Goal: Task Accomplishment & Management: Complete application form

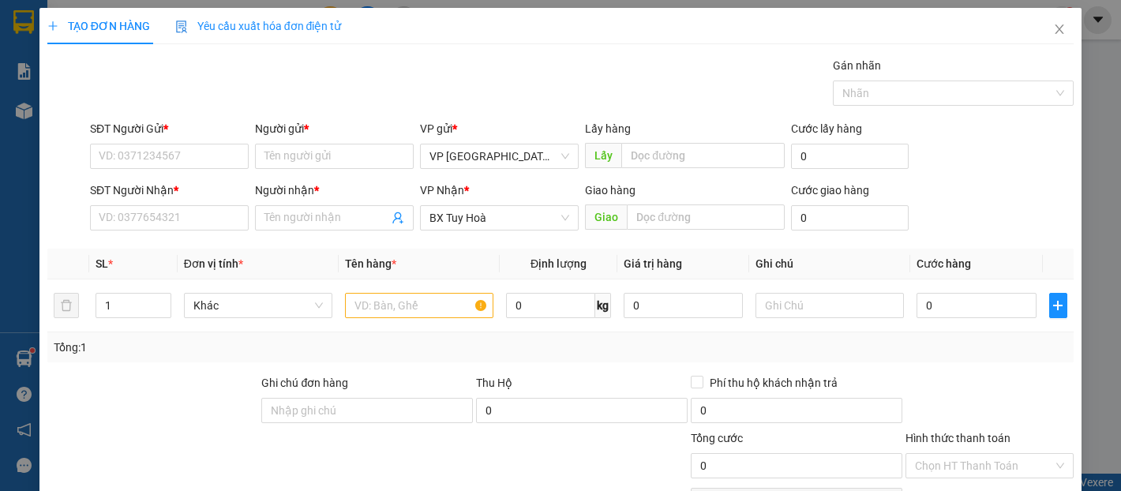
click at [189, 158] on input "SĐT Người Gửi *" at bounding box center [169, 156] width 159 height 25
click at [166, 228] on input "SĐT Người Nhận *" at bounding box center [169, 217] width 159 height 25
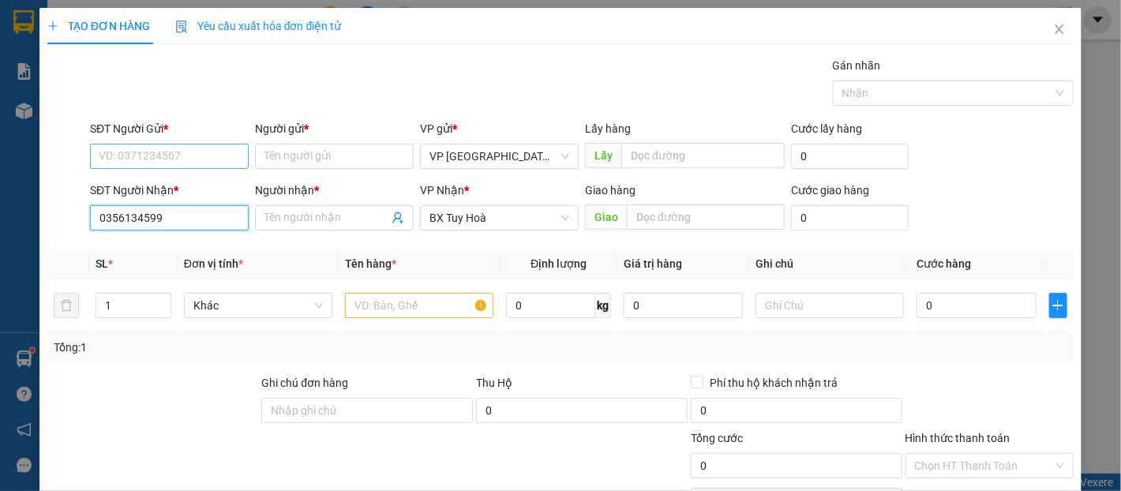
type input "0356134599"
click at [134, 149] on input "SĐT Người Gửi *" at bounding box center [169, 156] width 159 height 25
type input "0905235878"
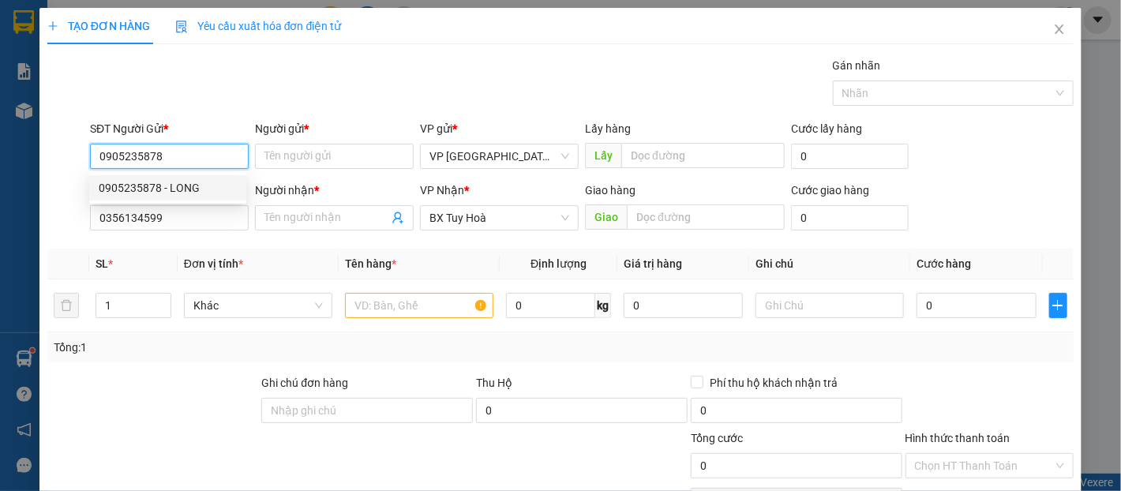
click at [182, 182] on div "0905235878 - LONG" at bounding box center [168, 187] width 138 height 17
type input "LONG"
type input "30.000"
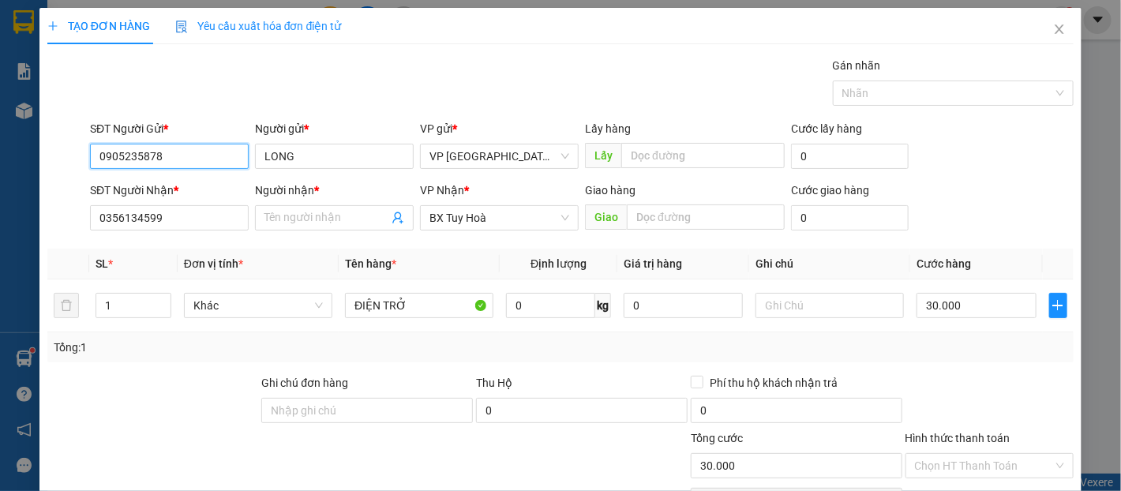
type input "0905235878"
click at [150, 197] on div "SĐT Người Nhận *" at bounding box center [169, 190] width 159 height 17
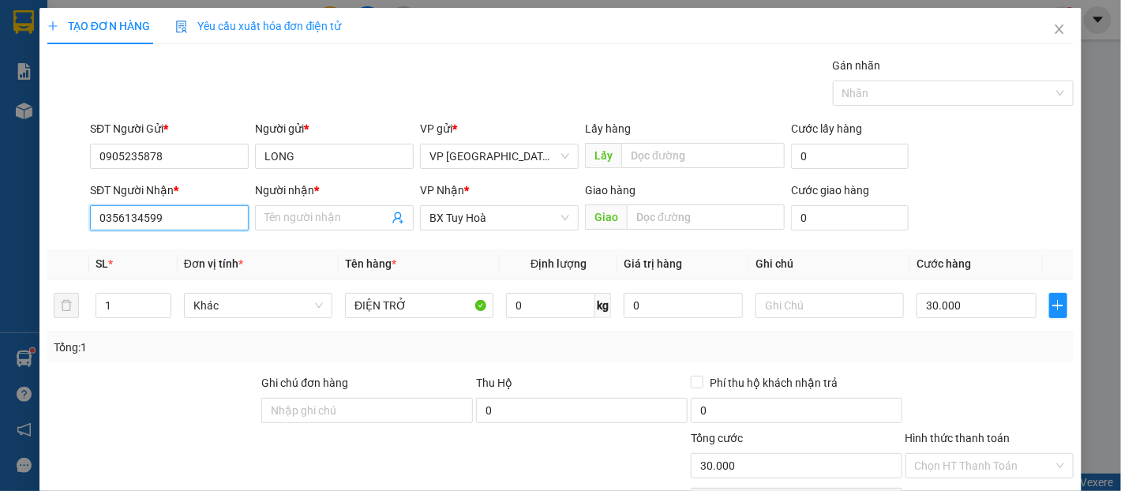
click at [150, 205] on input "0356134599" at bounding box center [169, 217] width 159 height 25
click at [176, 219] on input "0356134599" at bounding box center [169, 217] width 159 height 25
type input "0356134599"
click at [333, 216] on input "Người nhận *" at bounding box center [326, 217] width 124 height 17
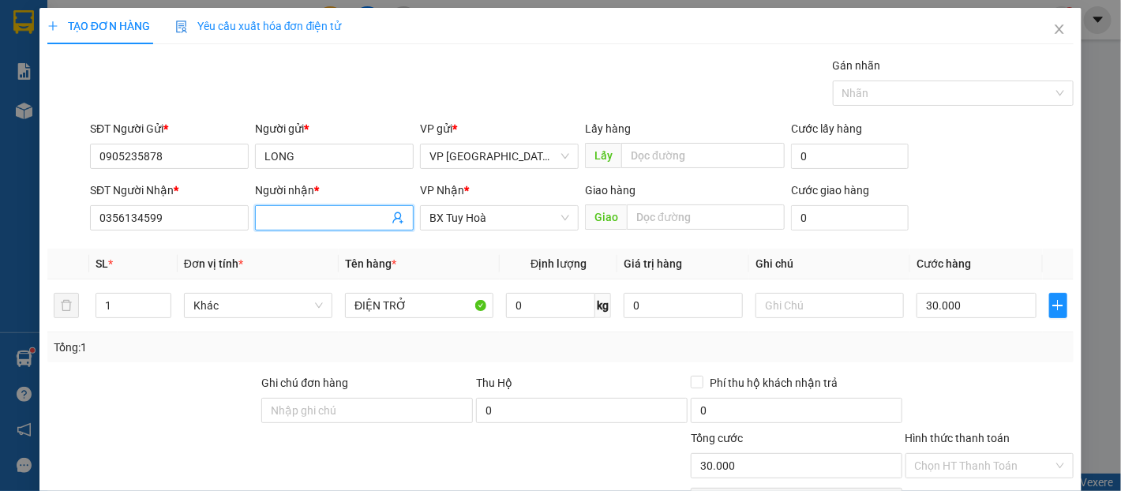
click at [339, 223] on input "Người nhận *" at bounding box center [326, 217] width 124 height 17
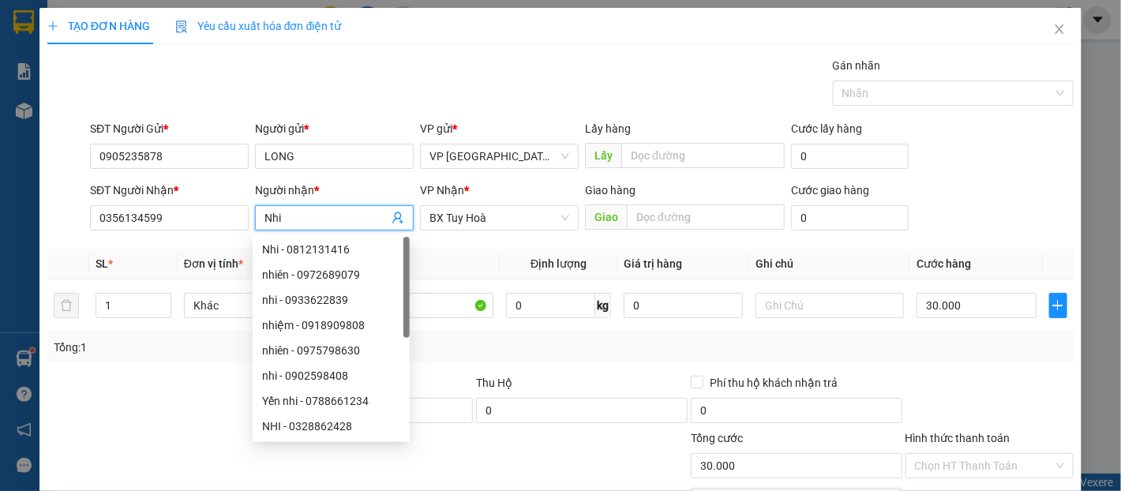
type input "Nhi"
click at [976, 234] on div "SĐT Người Nhận * 0356134599 Người nhận * Nhi VP Nhận * BX Tuy Hoà Giao hàng Gia…" at bounding box center [582, 209] width 990 height 55
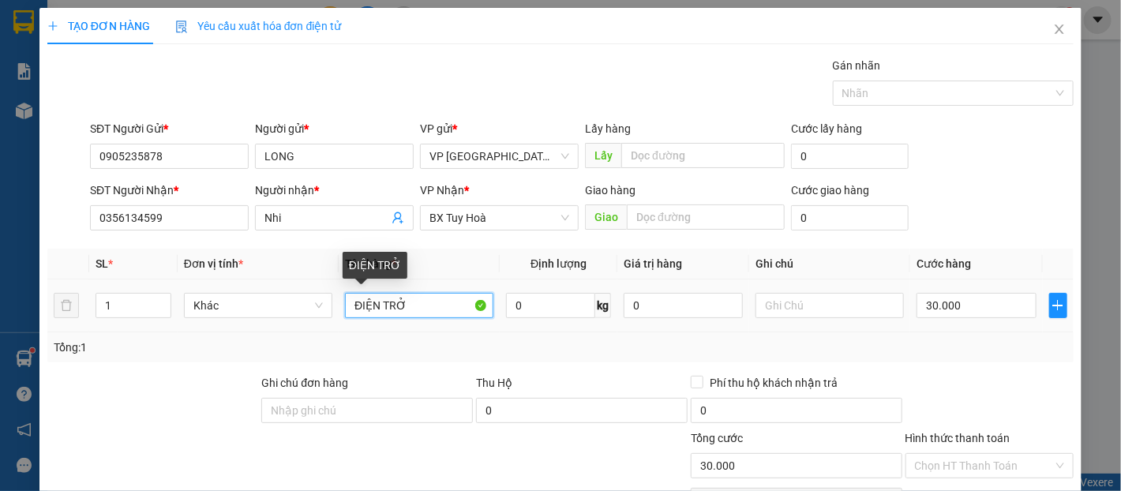
click at [435, 305] on input "ĐIỆN TRỞ" at bounding box center [419, 305] width 148 height 25
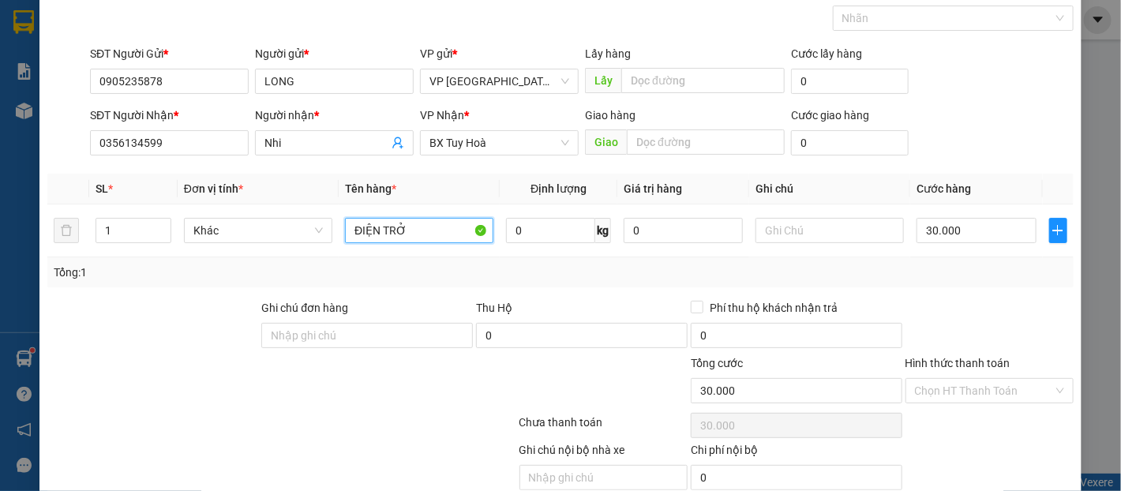
scroll to position [141, 0]
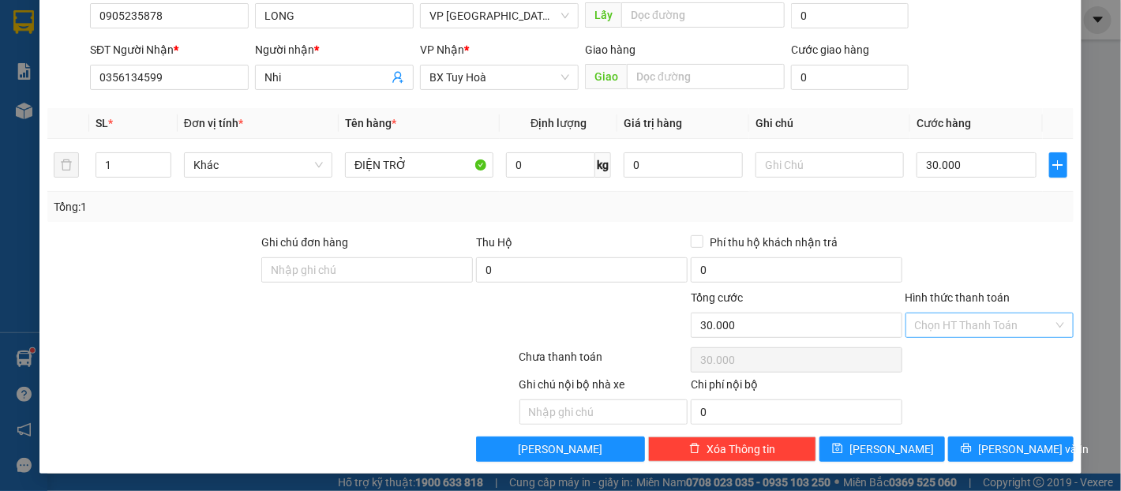
click at [966, 313] on input "Hình thức thanh toán" at bounding box center [984, 325] width 138 height 24
click at [959, 358] on div "Tại văn phòng" at bounding box center [980, 355] width 148 height 17
type input "0"
click at [986, 441] on span "[PERSON_NAME] và In" at bounding box center [1033, 449] width 111 height 17
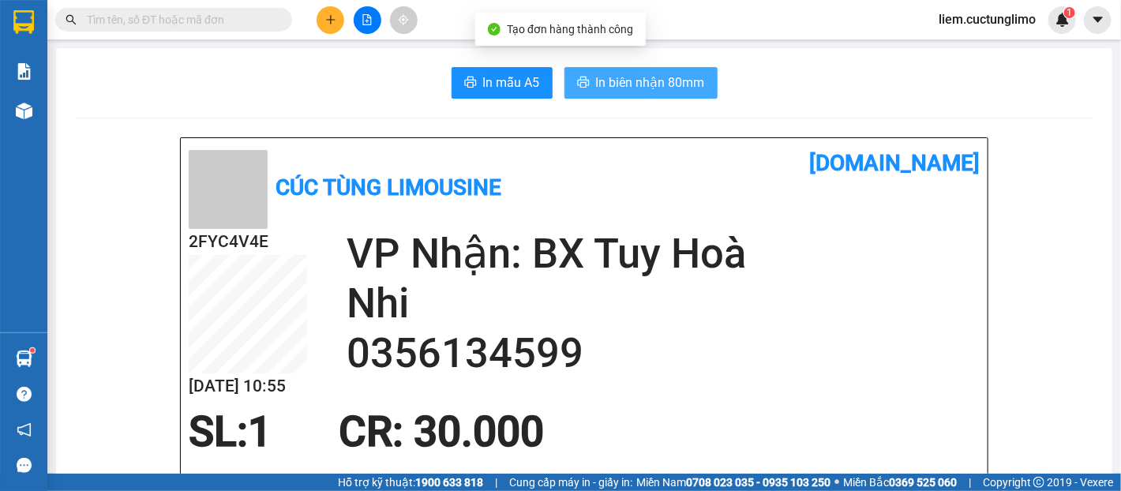
click at [624, 92] on span "In biên nhận 80mm" at bounding box center [650, 83] width 109 height 20
